Goal: Task Accomplishment & Management: Use online tool/utility

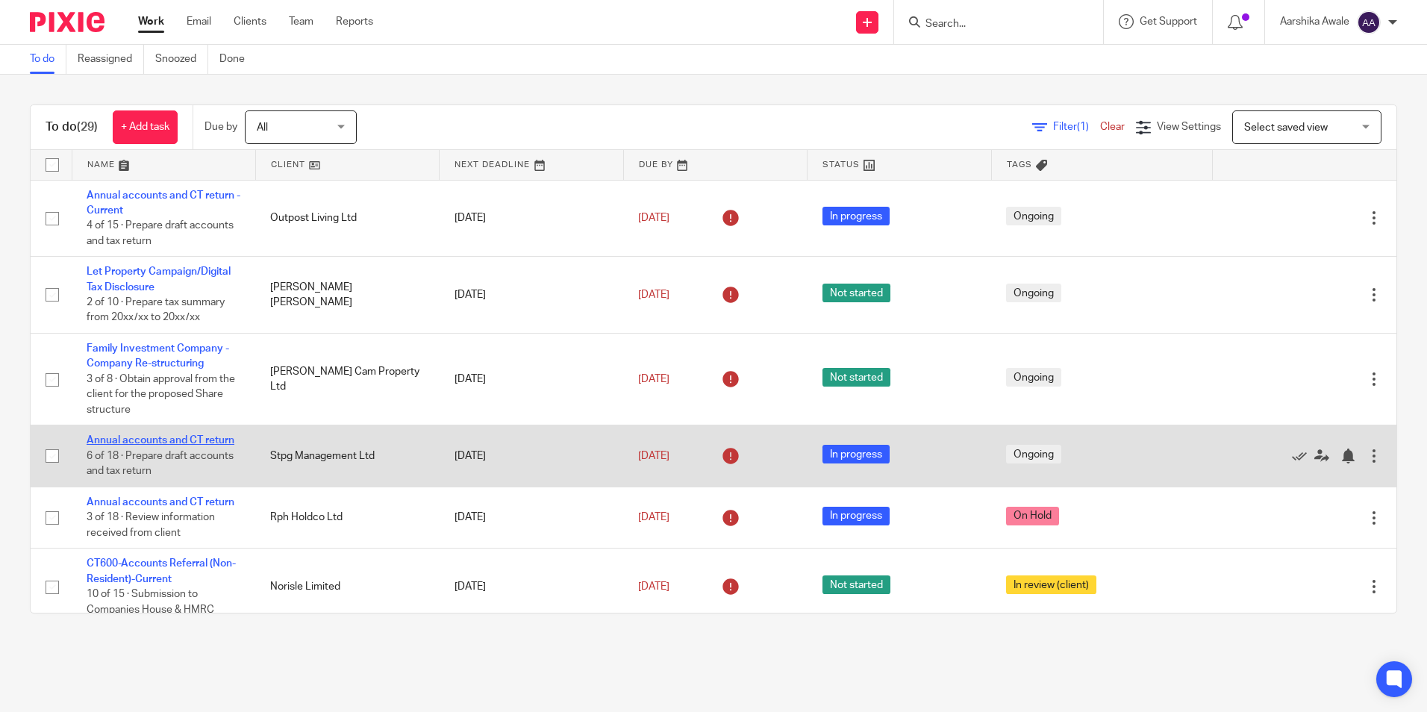
click at [139, 439] on link "Annual accounts and CT return" at bounding box center [161, 440] width 148 height 10
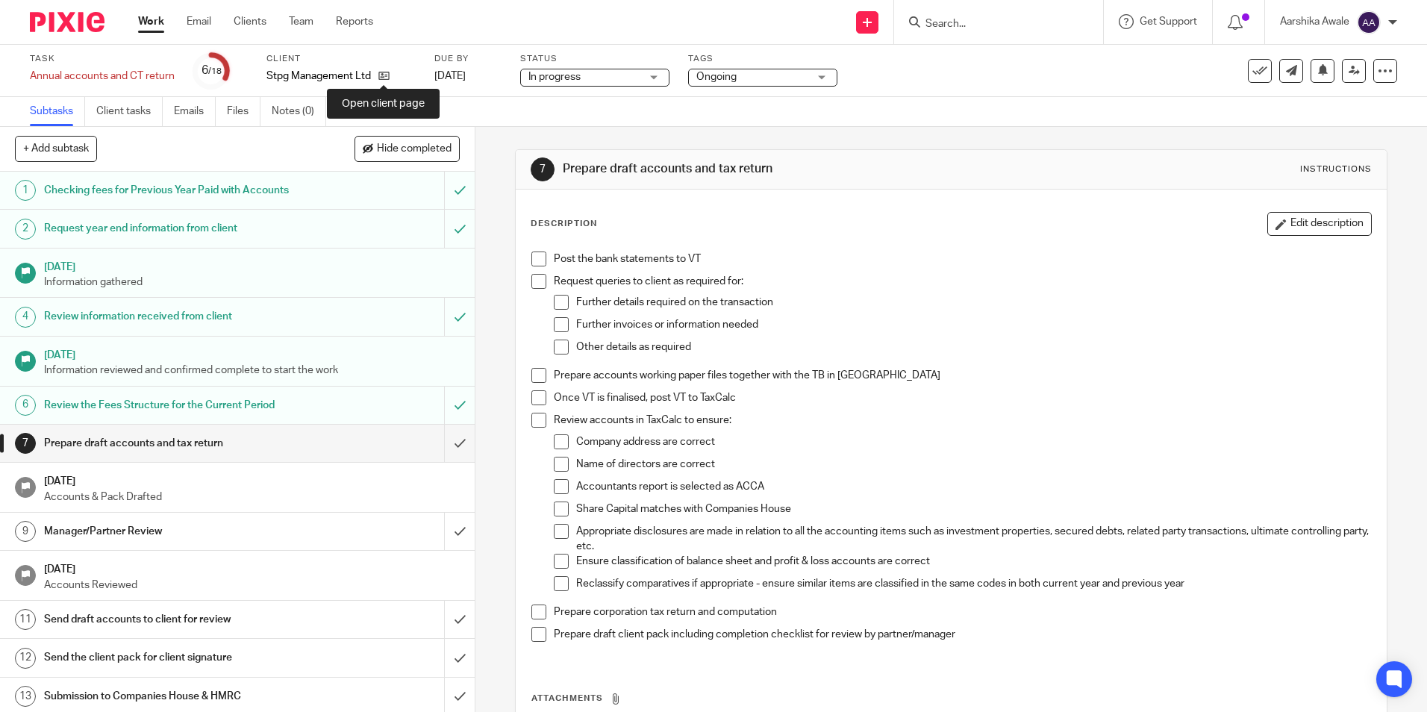
drag, startPoint x: 380, startPoint y: 76, endPoint x: 514, endPoint y: 35, distance: 140.5
click at [381, 76] on icon at bounding box center [383, 75] width 11 height 11
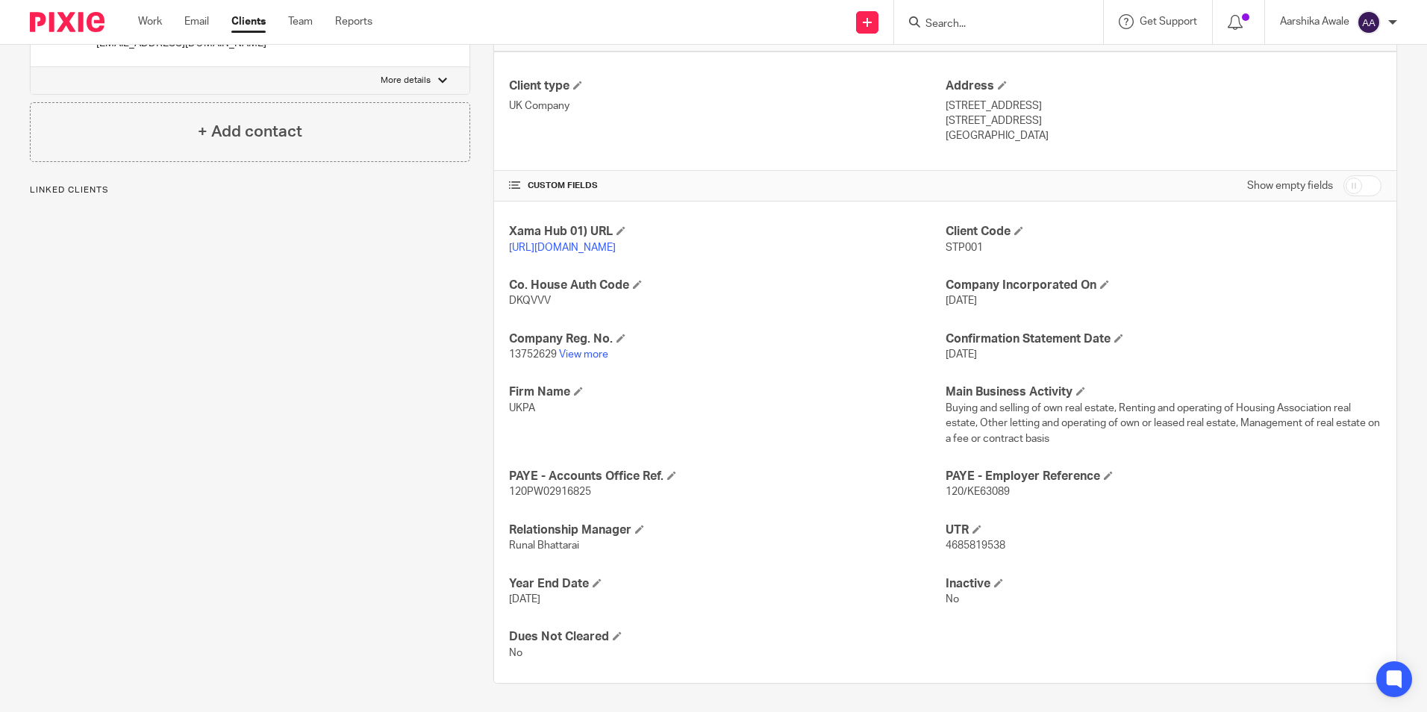
scroll to position [373, 0]
click at [605, 359] on link "View more" at bounding box center [583, 354] width 49 height 10
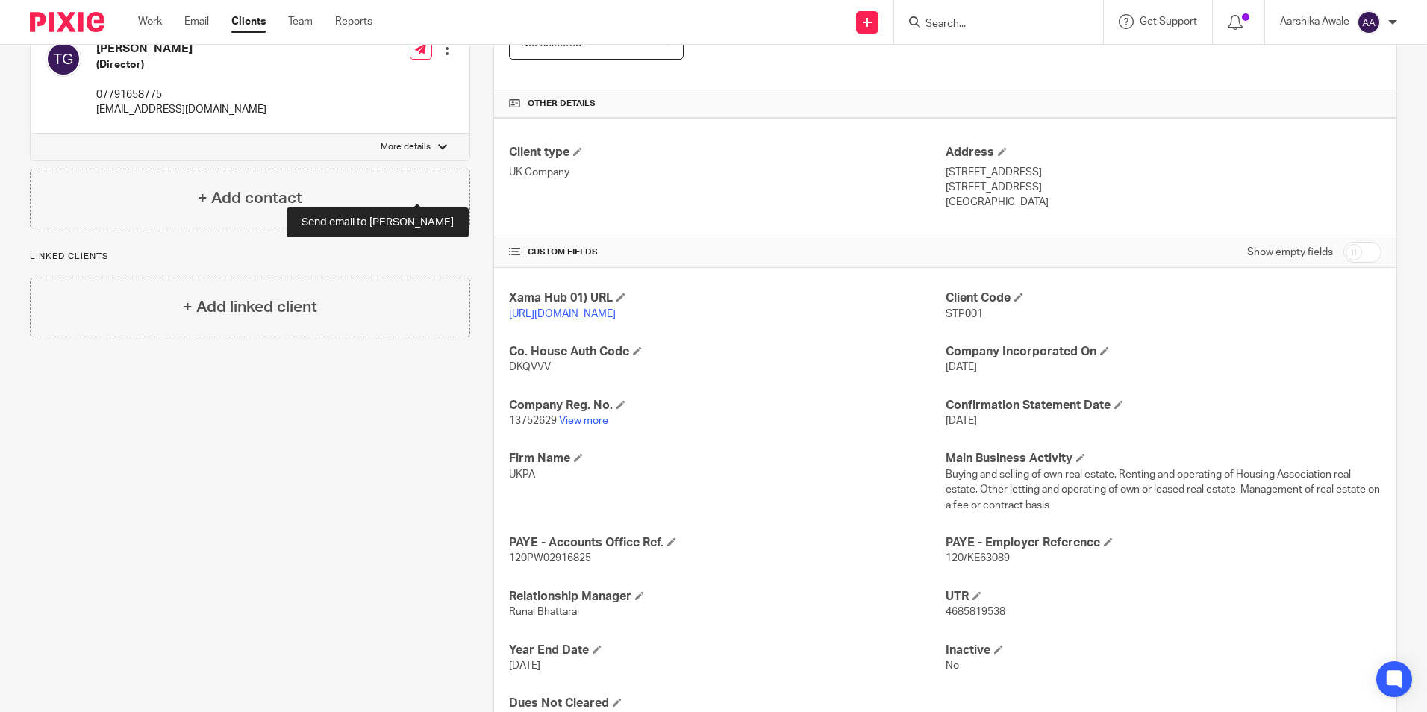
scroll to position [166, 0]
